Goal: Information Seeking & Learning: Find specific fact

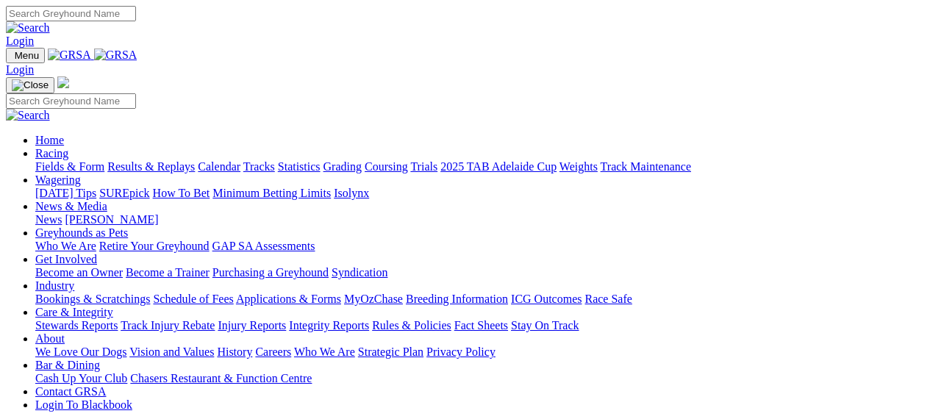
click at [68, 147] on link "Racing" at bounding box center [51, 153] width 33 height 13
click at [321, 160] on link "Statistics" at bounding box center [299, 166] width 43 height 13
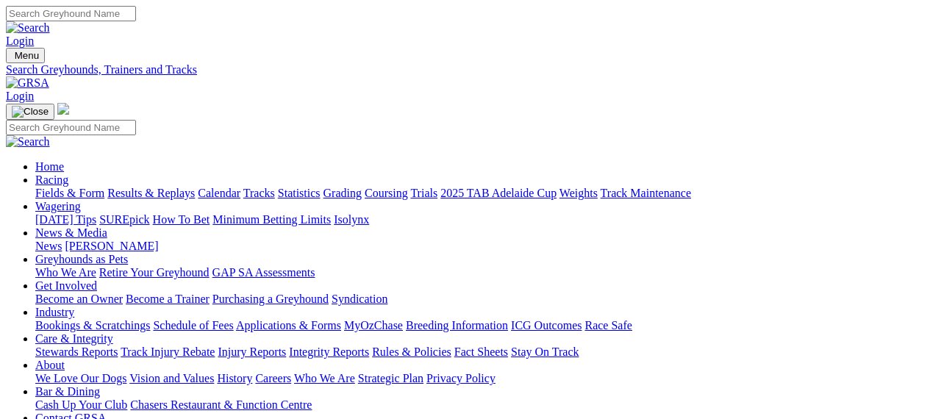
type input "[PERSON_NAME]"
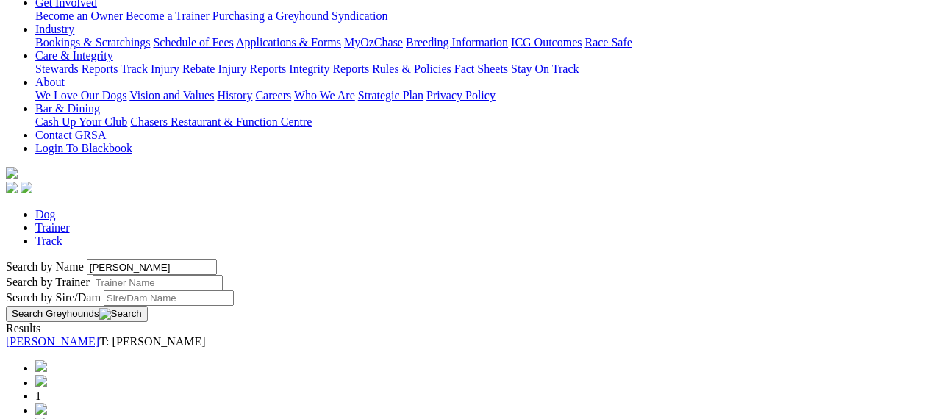
click at [99, 335] on link "Zinfandel Evie" at bounding box center [52, 341] width 93 height 13
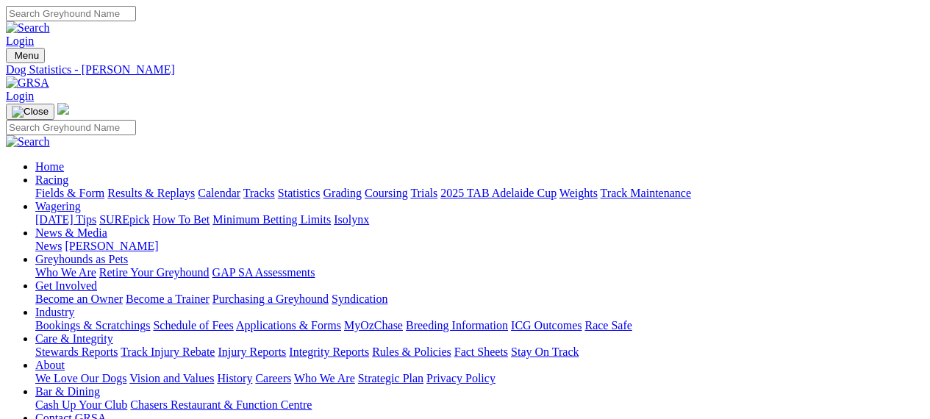
click at [321, 187] on link "Statistics" at bounding box center [299, 193] width 43 height 13
type input "Gavin Harris"
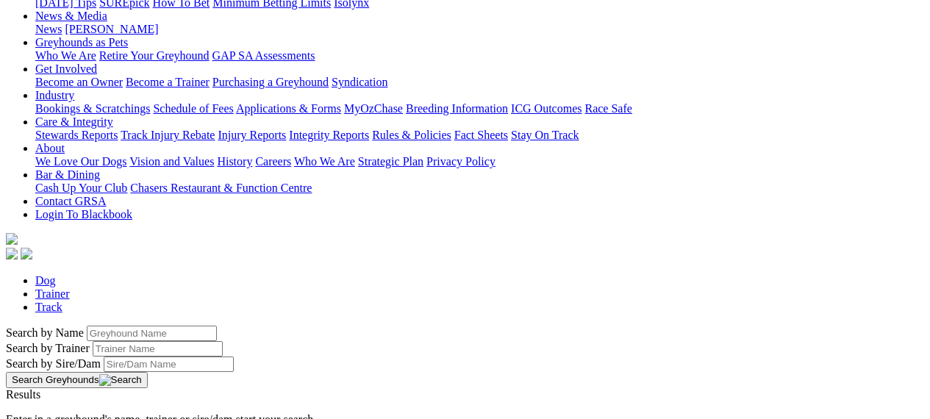
scroll to position [218, 0]
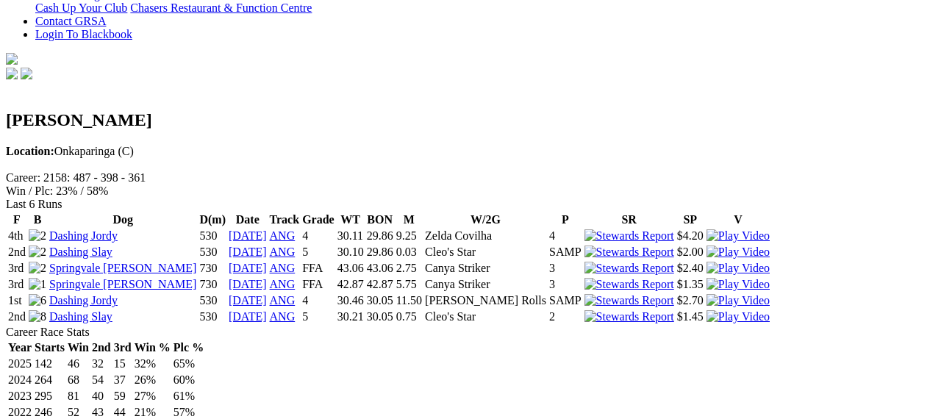
scroll to position [395, 0]
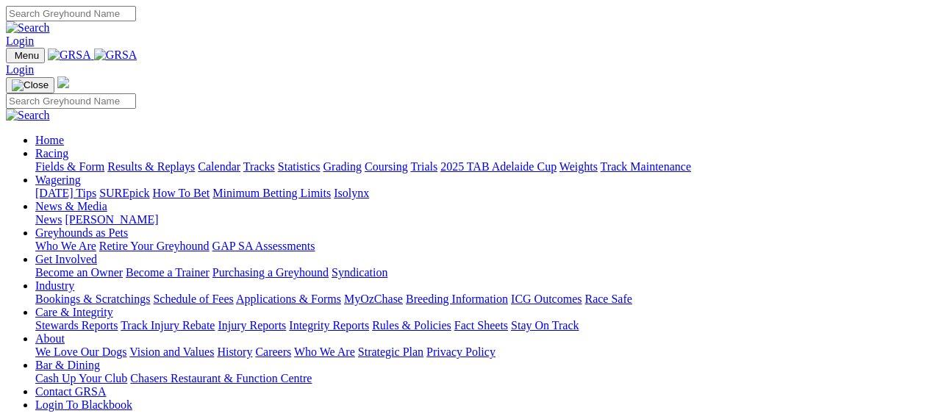
click at [452, 319] on link "Rules & Policies" at bounding box center [411, 325] width 79 height 13
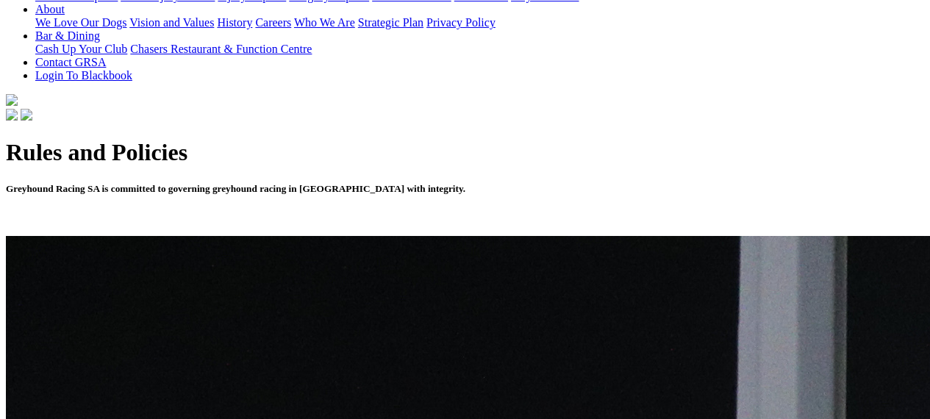
scroll to position [359, 0]
